Goal: Task Accomplishment & Management: Manage account settings

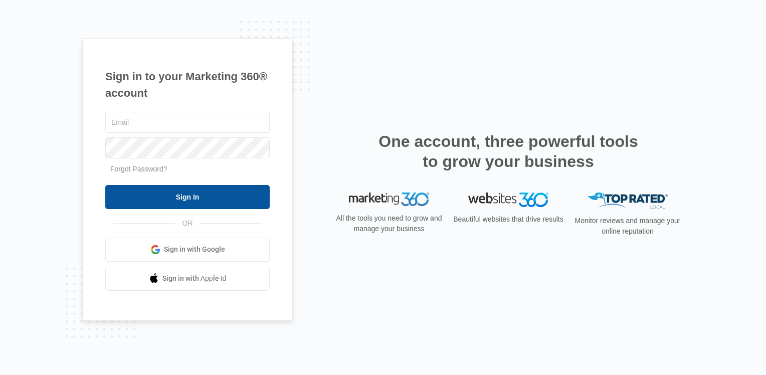
type input "overlooklease@vintage-corp.com"
click at [212, 200] on input "Sign In" at bounding box center [187, 197] width 164 height 24
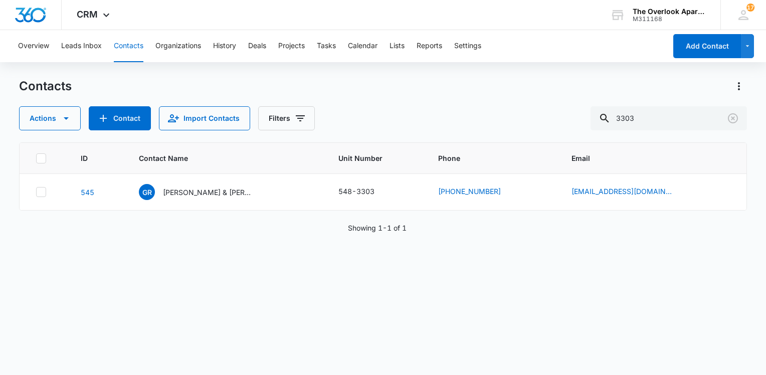
click at [310, 256] on div "ID Contact Name Unit Number Phone Email 545 GR Gaberiel Rafael Abeyta & Alaylah…" at bounding box center [383, 252] width 728 height 220
click at [372, 119] on div "Actions Contact Import Contacts Filters 3303" at bounding box center [383, 118] width 728 height 24
click at [305, 262] on div "ID Contact Name Unit Number Phone Email 545 GR Gaberiel Rafael Abeyta & Alaylah…" at bounding box center [383, 252] width 728 height 220
drag, startPoint x: 386, startPoint y: 60, endPoint x: 374, endPoint y: 96, distance: 38.0
click at [387, 60] on div "Overview Leads Inbox Contacts Organizations History Deals Projects Tasks Calend…" at bounding box center [339, 46] width 654 height 32
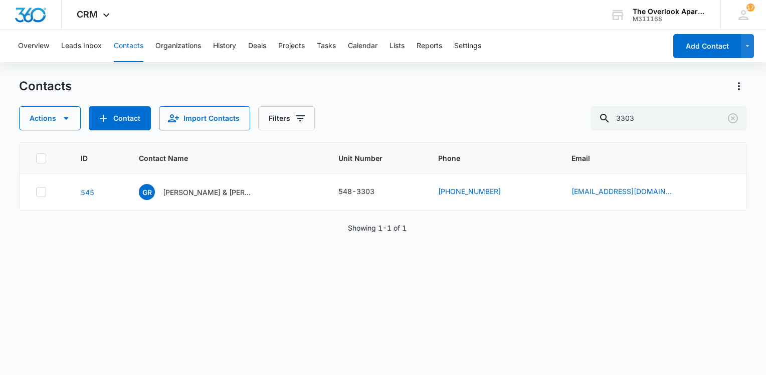
drag, startPoint x: 287, startPoint y: 247, endPoint x: 255, endPoint y: 95, distance: 155.2
click at [287, 246] on div "ID Contact Name Unit Number Phone Email 545 GR Gaberiel Rafael Abeyta & Alaylah…" at bounding box center [383, 252] width 728 height 220
click at [253, 83] on div "Contacts" at bounding box center [383, 86] width 728 height 16
drag, startPoint x: 648, startPoint y: 274, endPoint x: 420, endPoint y: 113, distance: 278.7
click at [420, 113] on div "Actions Contact Import Contacts Filters 3303" at bounding box center [383, 118] width 728 height 24
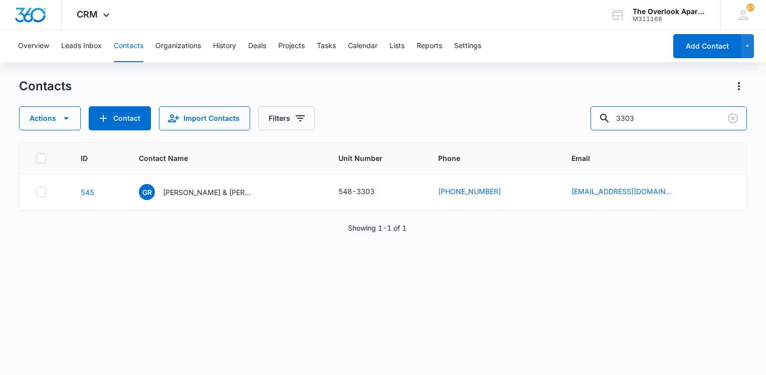
drag, startPoint x: 655, startPoint y: 117, endPoint x: 546, endPoint y: 117, distance: 109.3
click at [546, 117] on div "Actions Contact Import Contacts Filters 3303" at bounding box center [383, 118] width 728 height 24
type input "4202"
click at [182, 193] on p "Michael Brauer & Adiline Loyoza Rangel" at bounding box center [208, 192] width 90 height 11
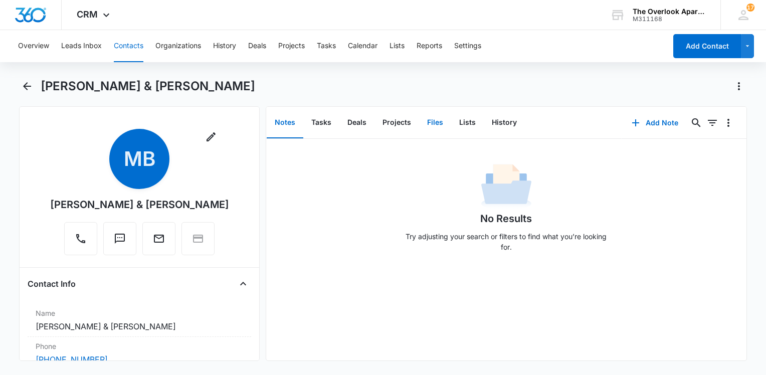
click at [436, 126] on button "Files" at bounding box center [435, 122] width 32 height 31
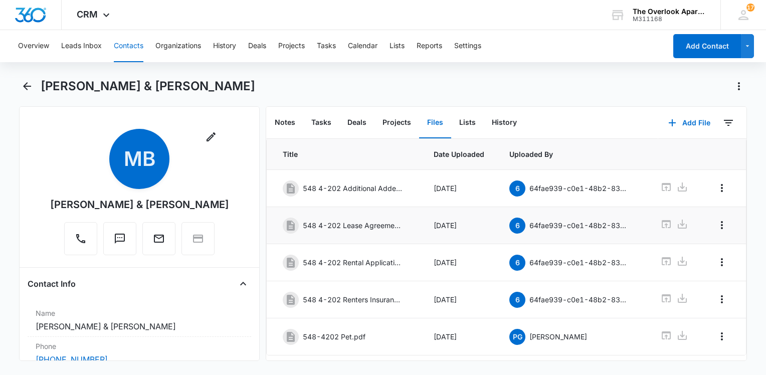
scroll to position [50, 0]
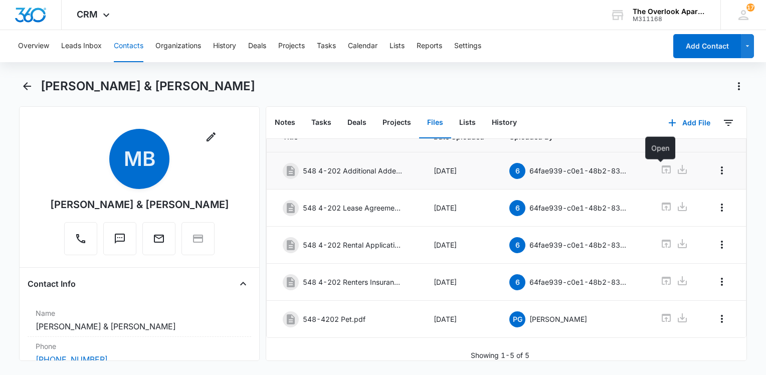
click at [662, 166] on icon at bounding box center [666, 169] width 9 height 8
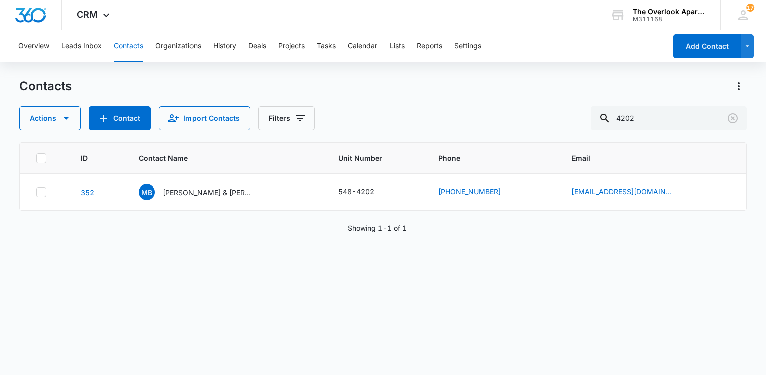
click at [310, 302] on div "ID Contact Name Unit Number Phone Email 352 MB Michael Brauer & Adiline Loyoza …" at bounding box center [383, 252] width 728 height 220
